Goal: Find specific page/section: Find specific page/section

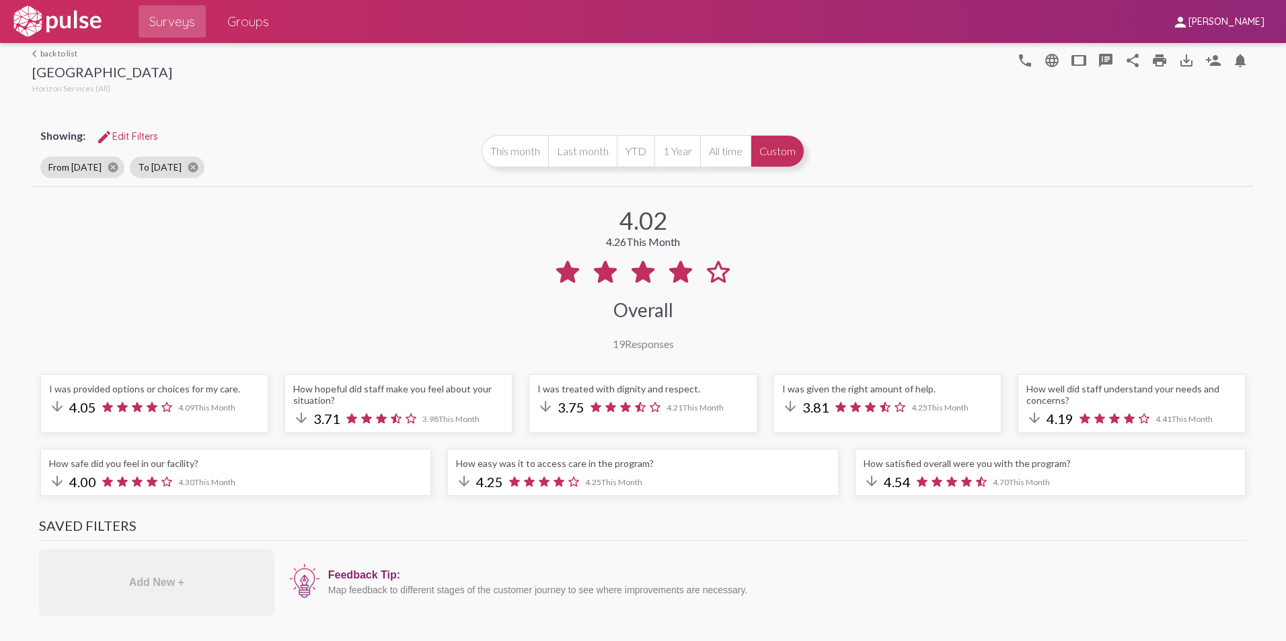
click at [50, 52] on link "arrow_back_ios back to list" at bounding box center [102, 53] width 140 height 10
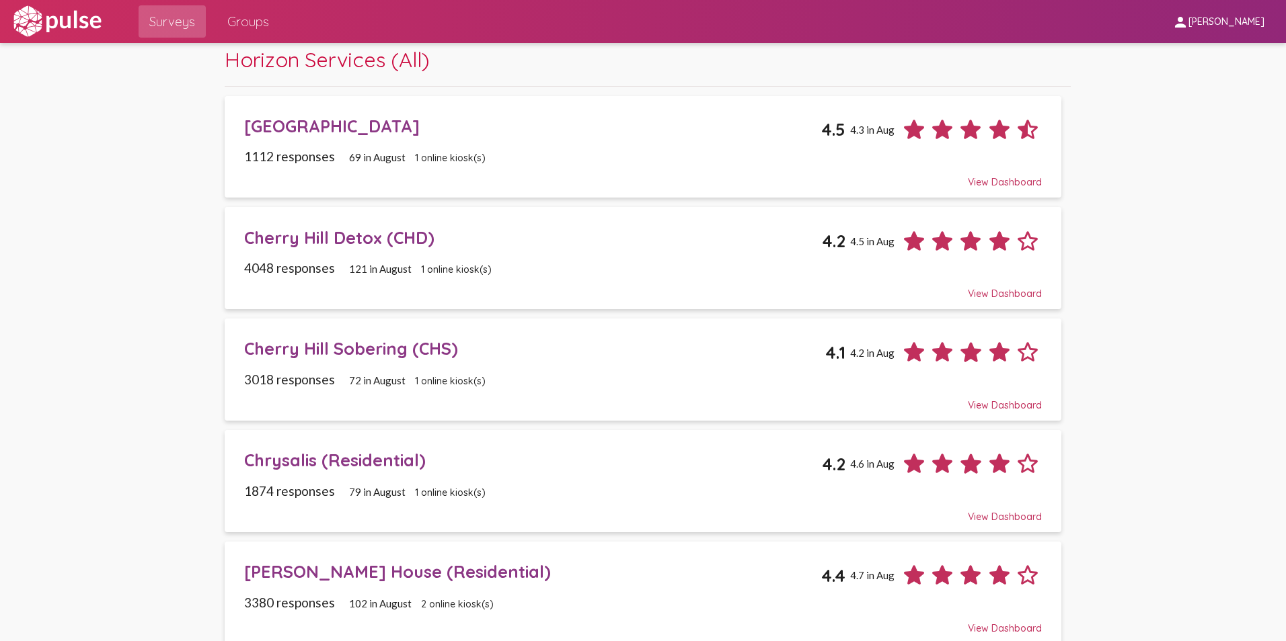
scroll to position [67, 0]
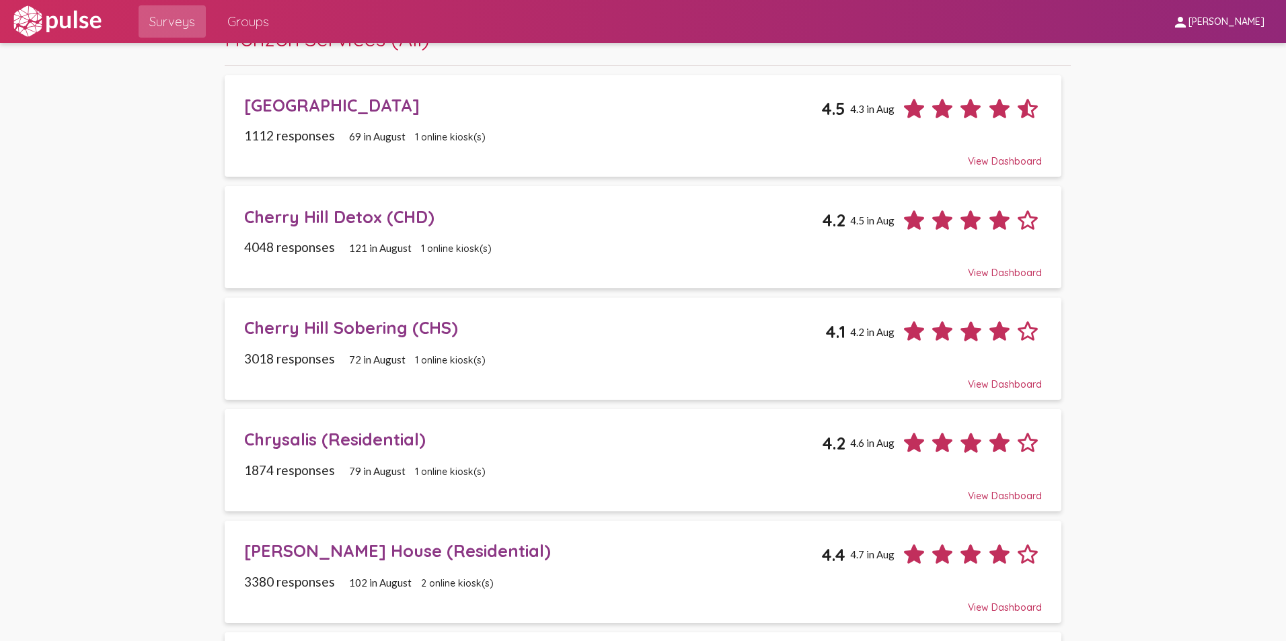
click at [320, 548] on div "[PERSON_NAME] House (Residential)" at bounding box center [533, 551] width 578 height 21
